Goal: Task Accomplishment & Management: Manage account settings

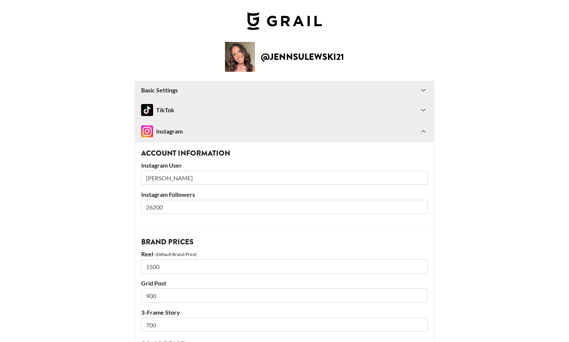
select select "USD"
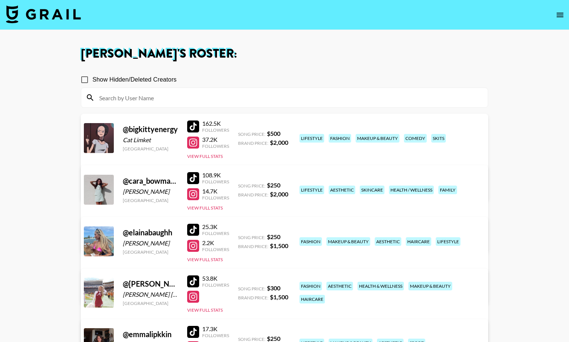
click at [57, 10] on img at bounding box center [43, 14] width 75 height 18
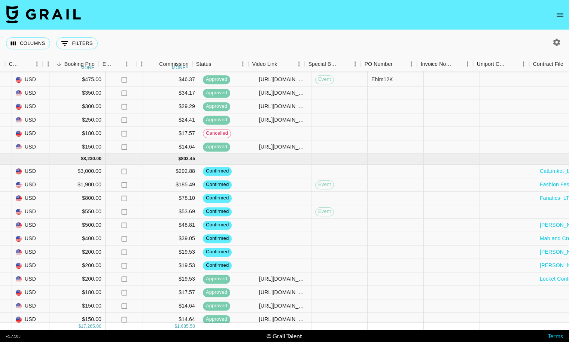
scroll to position [87, 447]
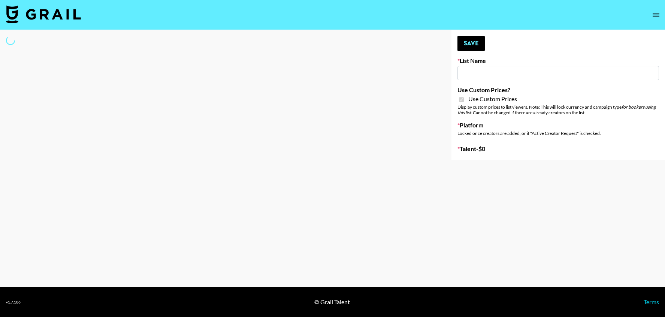
type input "Halovida ([DATE])"
checkbox input "true"
select select "Brand"
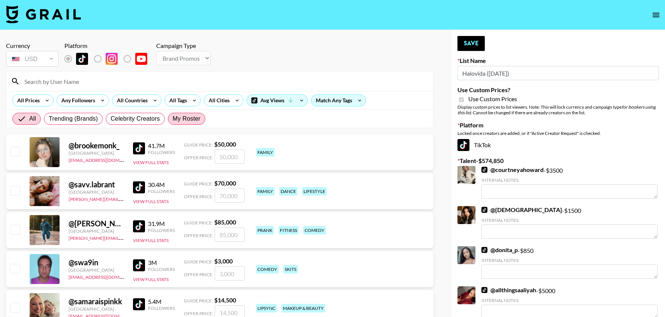
click at [194, 122] on span "My Roster" at bounding box center [187, 118] width 28 height 9
click at [173, 119] on input "My Roster" at bounding box center [173, 119] width 0 height 0
radio input "true"
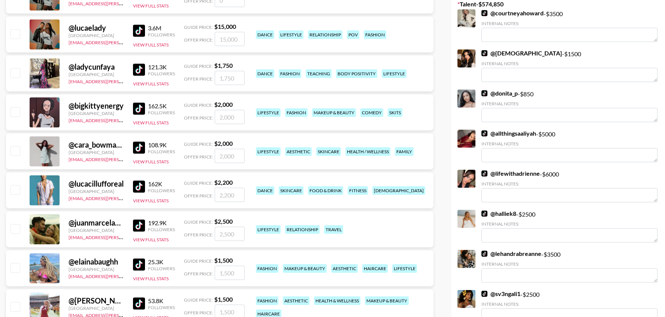
scroll to position [171, 0]
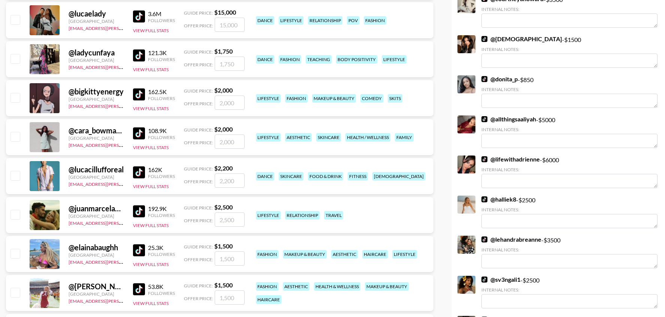
click at [18, 58] on input "checkbox" at bounding box center [14, 58] width 9 height 9
checkbox input "true"
type input "1750"
click at [16, 94] on input "checkbox" at bounding box center [14, 97] width 9 height 9
checkbox input "true"
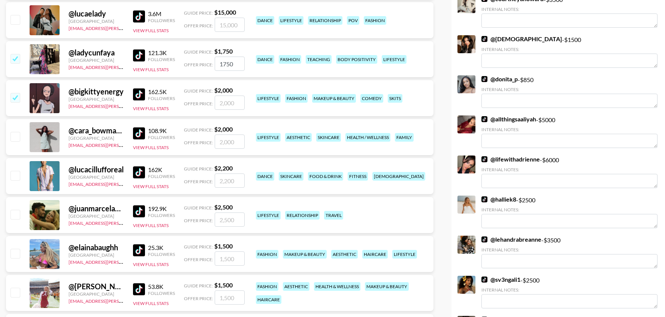
type input "2000"
click at [17, 140] on input "checkbox" at bounding box center [14, 136] width 9 height 9
checkbox input "true"
type input "2000"
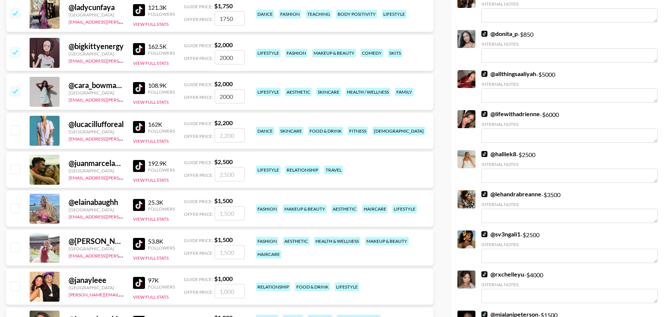
scroll to position [218, 0]
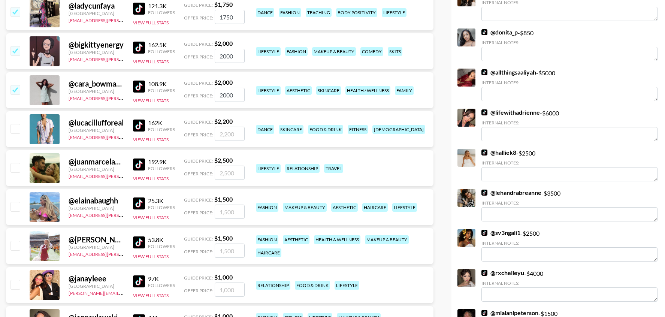
click at [15, 166] on input "checkbox" at bounding box center [14, 167] width 9 height 9
checkbox input "true"
type input "2500"
click at [15, 208] on input "checkbox" at bounding box center [14, 206] width 9 height 9
checkbox input "true"
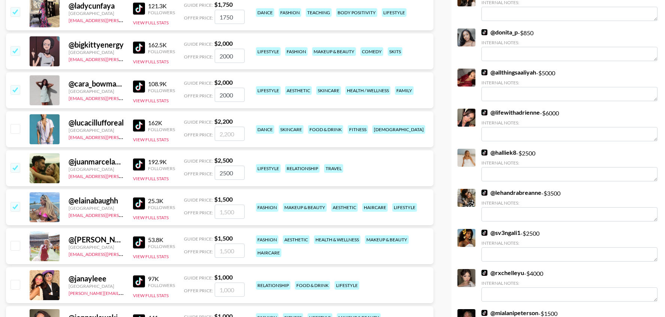
type input "1500"
click at [19, 247] on input "checkbox" at bounding box center [14, 245] width 9 height 9
checkbox input "true"
type input "1500"
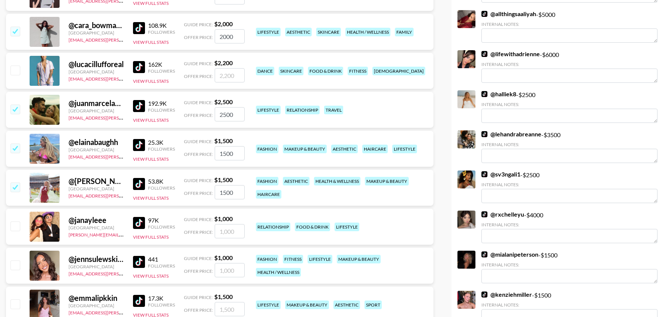
scroll to position [277, 0]
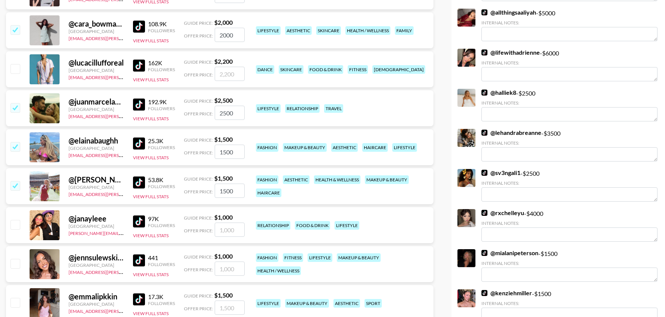
click at [19, 225] on input "checkbox" at bounding box center [14, 224] width 9 height 9
checkbox input "true"
type input "1000"
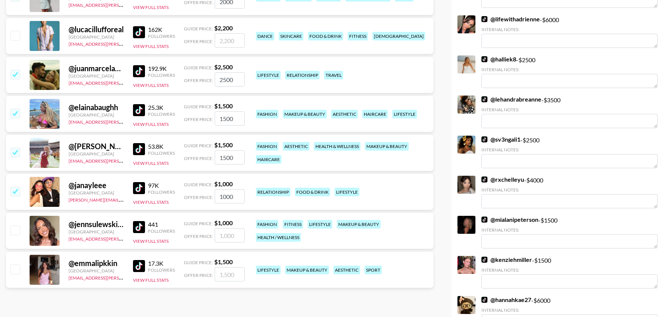
scroll to position [313, 0]
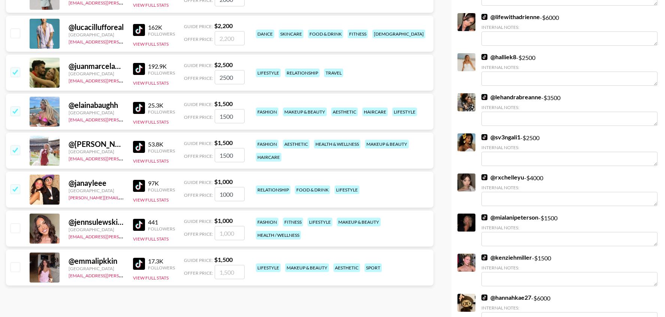
click at [18, 229] on input "checkbox" at bounding box center [14, 227] width 9 height 9
checkbox input "true"
type input "1000"
click at [16, 265] on input "checkbox" at bounding box center [14, 266] width 9 height 9
checkbox input "true"
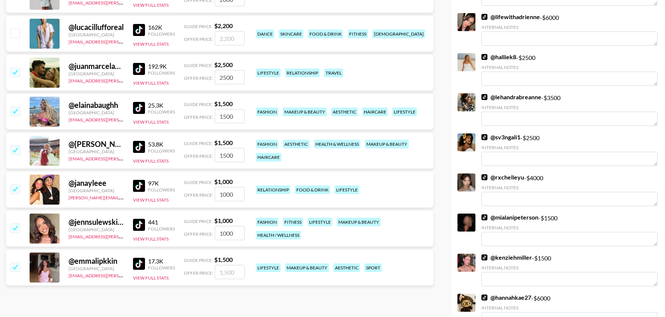
type input "1500"
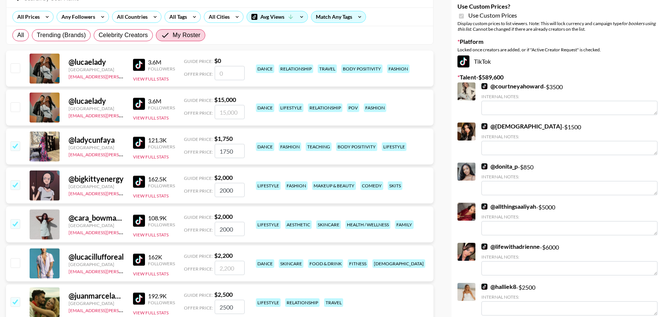
scroll to position [0, 0]
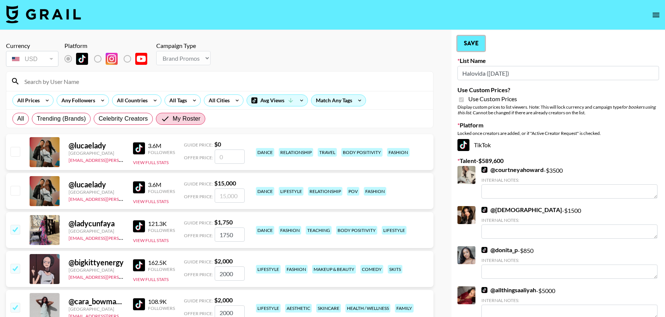
click at [480, 49] on button "Save" at bounding box center [470, 43] width 27 height 15
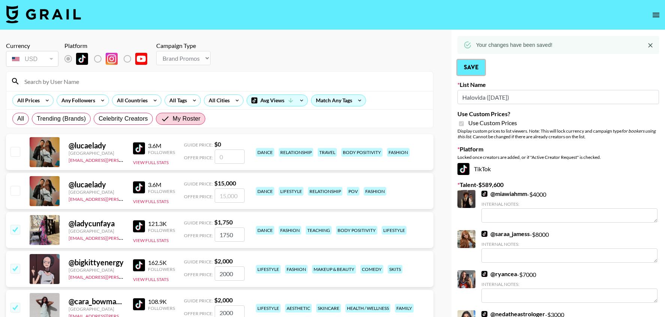
click at [470, 73] on button "Save" at bounding box center [470, 67] width 27 height 15
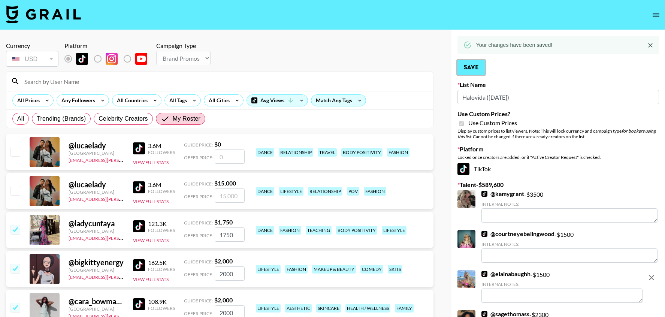
click at [476, 61] on button "Save" at bounding box center [470, 67] width 27 height 15
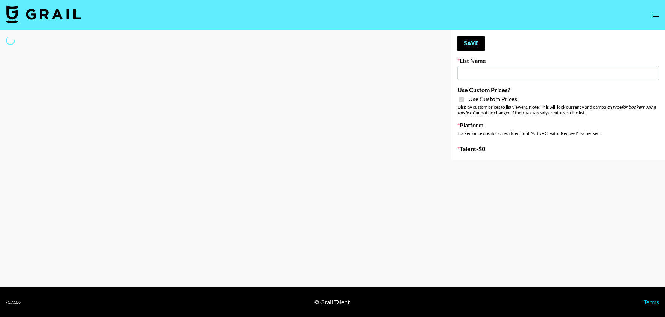
type input "Hily (10th Oct)"
checkbox input "true"
select select "Brand"
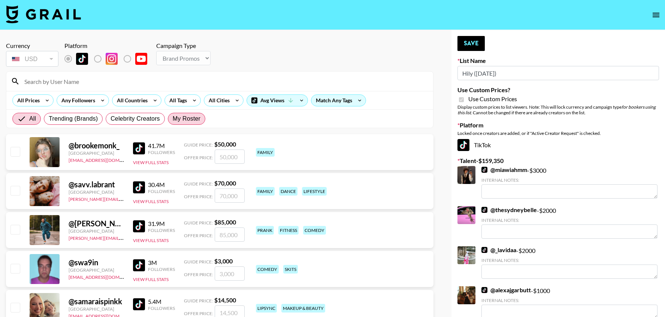
click at [180, 122] on span "My Roster" at bounding box center [187, 118] width 28 height 9
click at [173, 119] on input "My Roster" at bounding box center [173, 119] width 0 height 0
radio input "true"
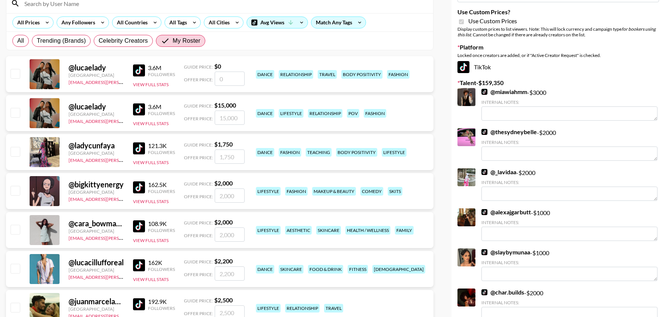
scroll to position [79, 0]
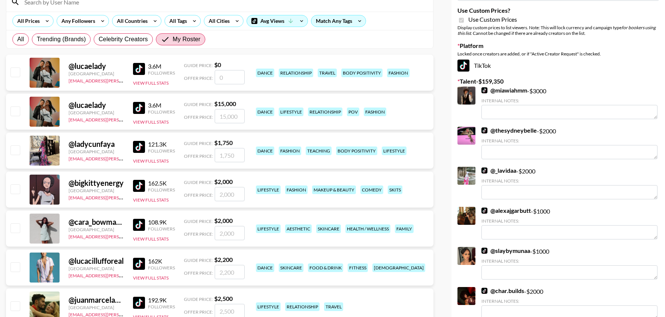
click at [17, 110] on input "checkbox" at bounding box center [14, 110] width 9 height 9
checkbox input "true"
type input "15000"
click at [13, 189] on input "checkbox" at bounding box center [14, 188] width 9 height 9
checkbox input "true"
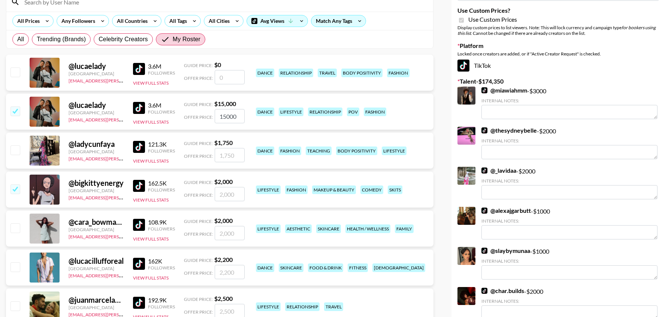
type input "2000"
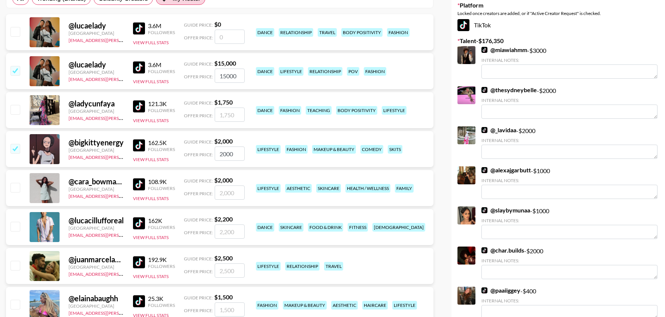
scroll to position [121, 0]
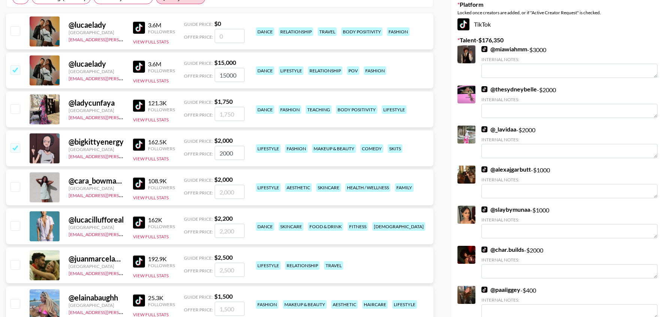
click at [15, 182] on input "checkbox" at bounding box center [14, 186] width 9 height 9
checkbox input "true"
type input "2000"
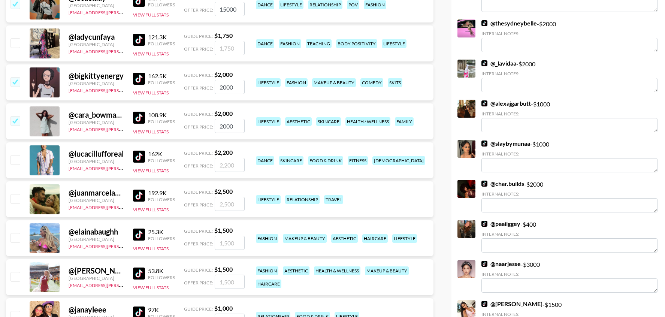
scroll to position [188, 0]
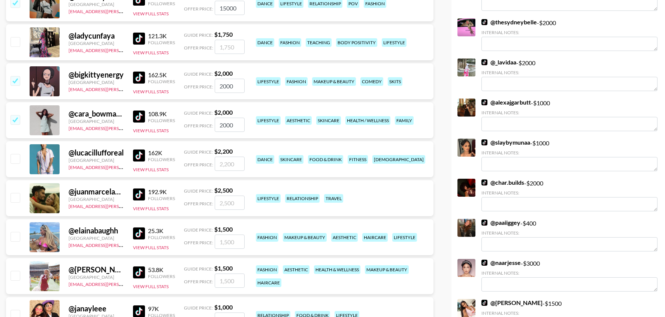
click at [16, 195] on input "checkbox" at bounding box center [14, 197] width 9 height 9
checkbox input "true"
type input "2500"
click at [16, 238] on input "checkbox" at bounding box center [14, 236] width 9 height 9
checkbox input "true"
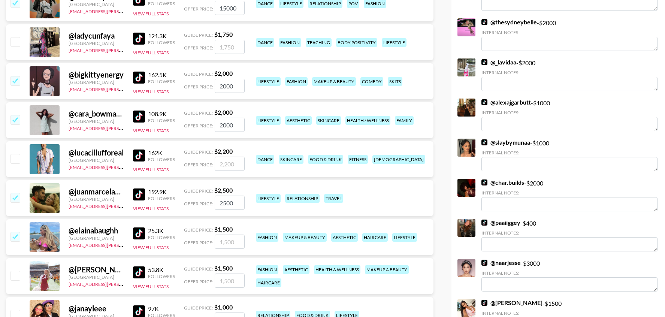
type input "1500"
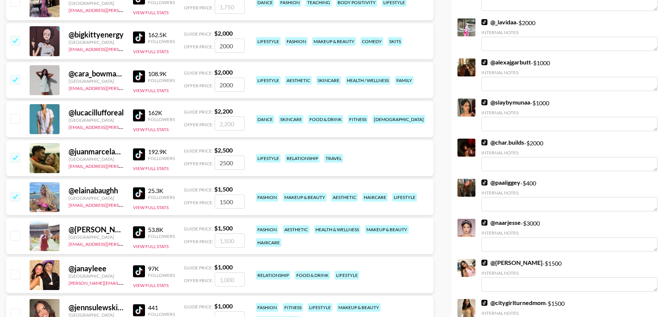
scroll to position [232, 0]
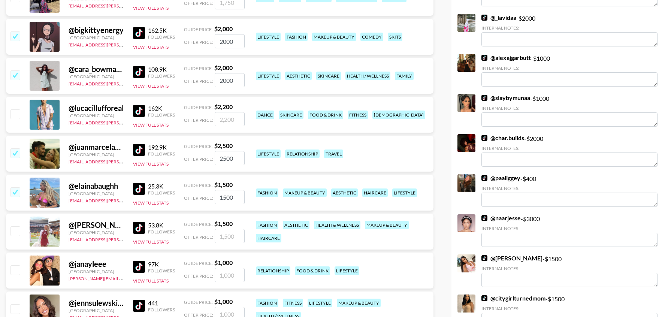
click at [15, 235] on input "checkbox" at bounding box center [14, 230] width 9 height 9
checkbox input "true"
type input "1500"
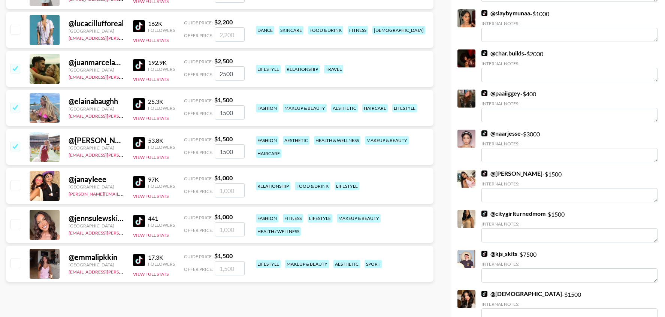
click at [19, 226] on input "checkbox" at bounding box center [14, 223] width 9 height 9
checkbox input "true"
type input "1000"
click at [18, 189] on input "checkbox" at bounding box center [14, 184] width 9 height 9
checkbox input "true"
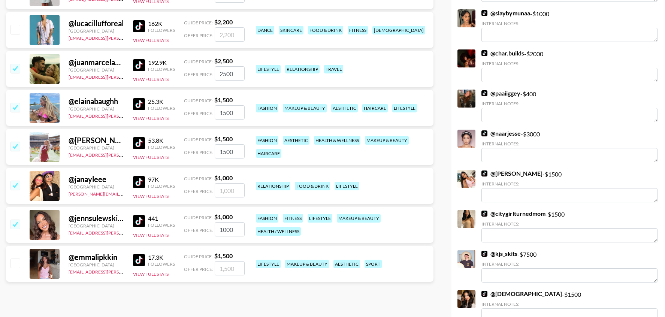
type input "1000"
click at [13, 265] on input "checkbox" at bounding box center [14, 262] width 9 height 9
checkbox input "true"
type input "1500"
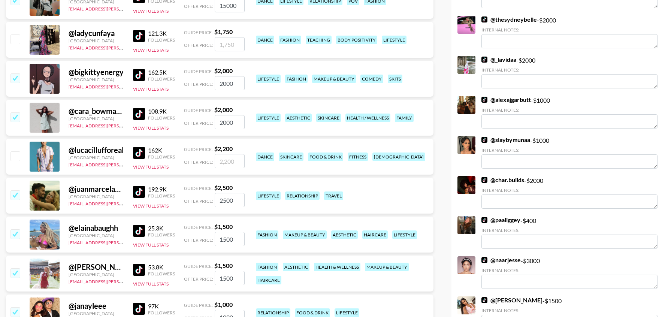
scroll to position [175, 0]
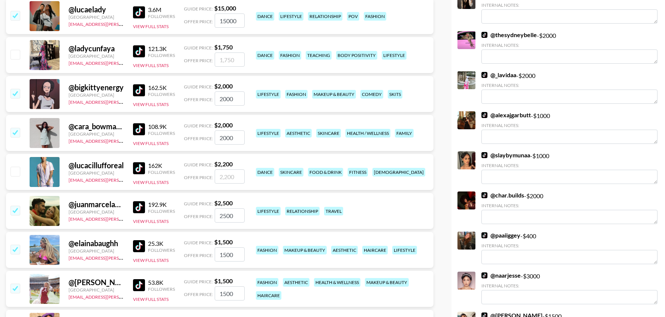
click at [17, 170] on input "checkbox" at bounding box center [14, 171] width 9 height 9
checkbox input "true"
type input "2200"
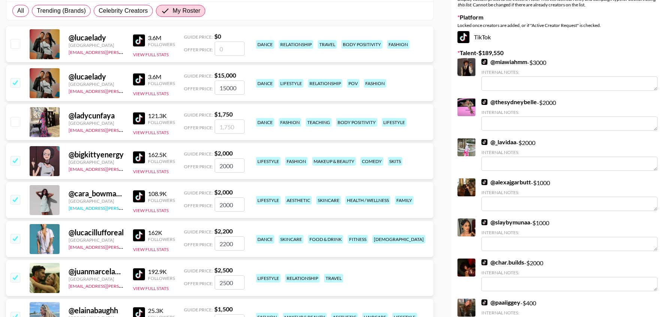
scroll to position [106, 0]
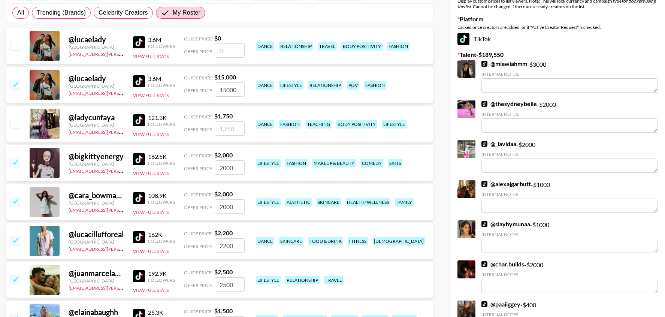
click at [18, 121] on input "checkbox" at bounding box center [14, 123] width 9 height 9
checkbox input "true"
type input "1750"
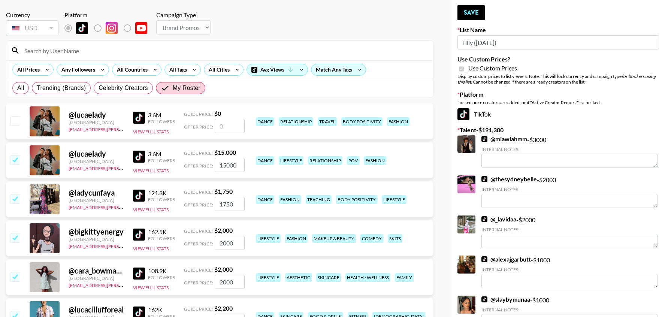
scroll to position [0, 0]
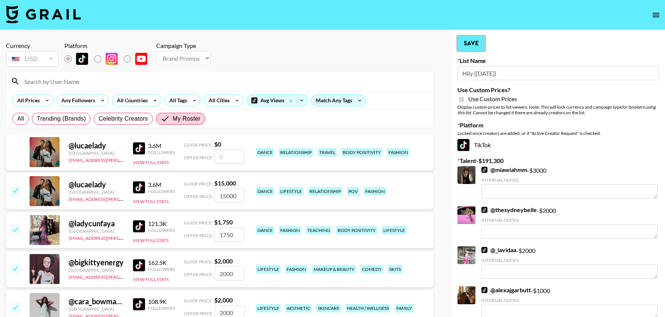
click at [478, 42] on button "Save" at bounding box center [470, 43] width 27 height 15
